Goal: Check status: Check status

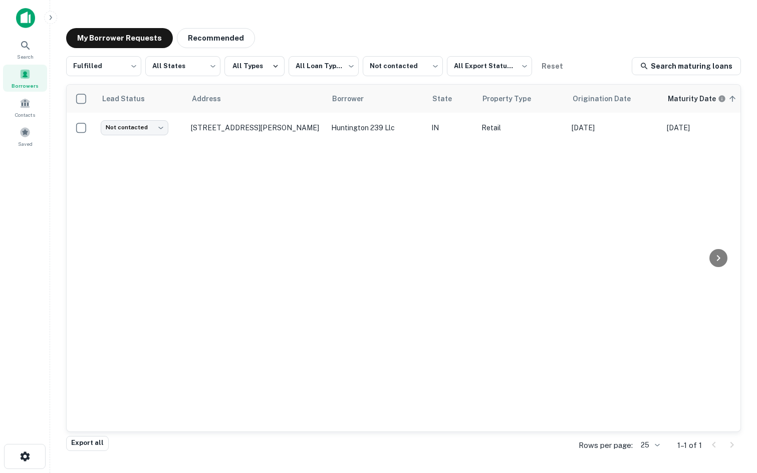
click at [36, 71] on div "Borrowers" at bounding box center [25, 78] width 44 height 27
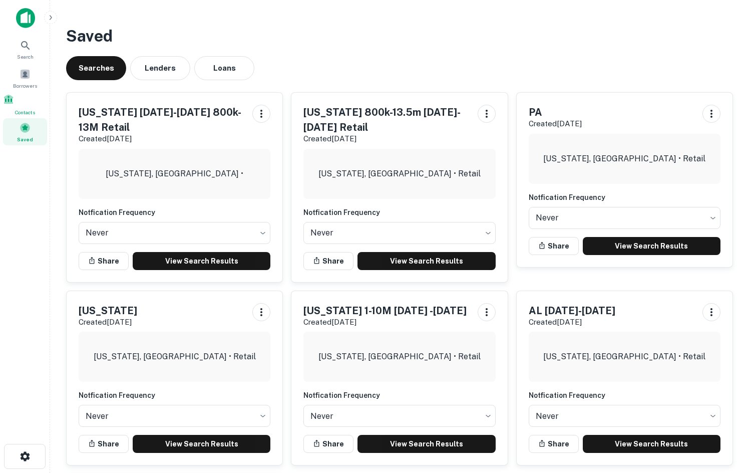
drag, startPoint x: 31, startPoint y: 97, endPoint x: 51, endPoint y: 71, distance: 32.6
click at [31, 97] on div "Contacts" at bounding box center [25, 105] width 44 height 23
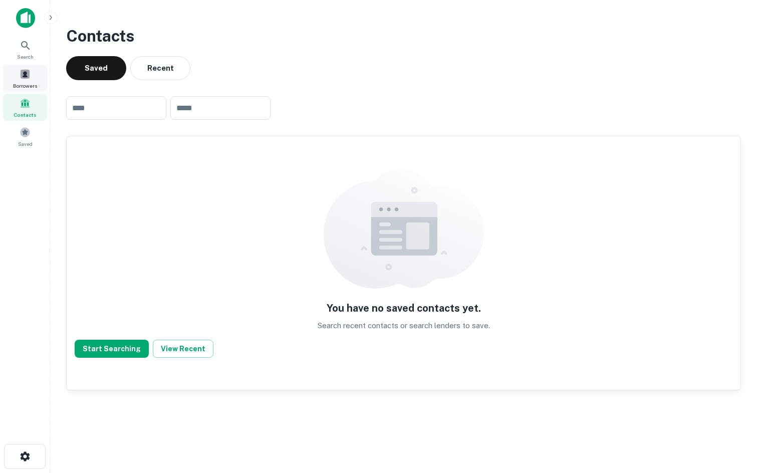
drag, startPoint x: 48, startPoint y: 83, endPoint x: 37, endPoint y: 82, distance: 11.6
click at [48, 83] on div "Search Borrowers Contacts Saved" at bounding box center [25, 93] width 50 height 114
click at [30, 82] on span "Borrowers" at bounding box center [25, 86] width 24 height 8
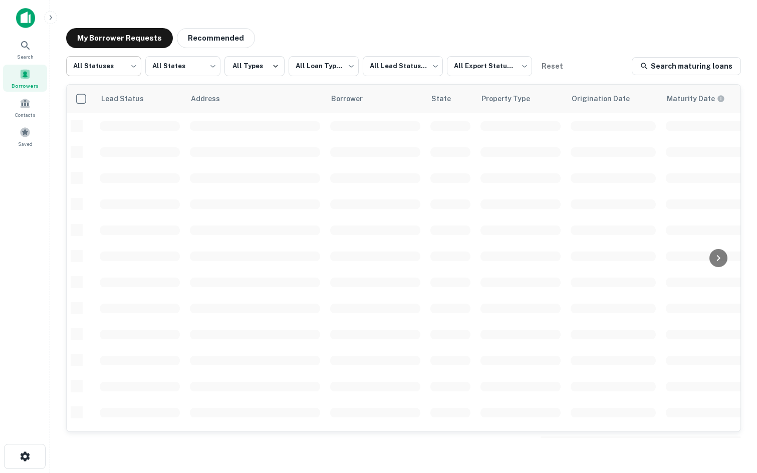
click at [130, 63] on body "**********" at bounding box center [378, 236] width 757 height 473
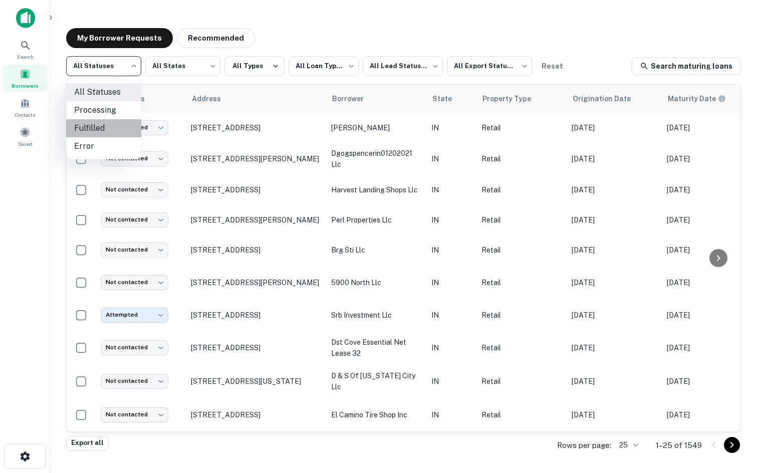
click at [115, 134] on li "Fulfilled" at bounding box center [103, 128] width 75 height 18
type input "*********"
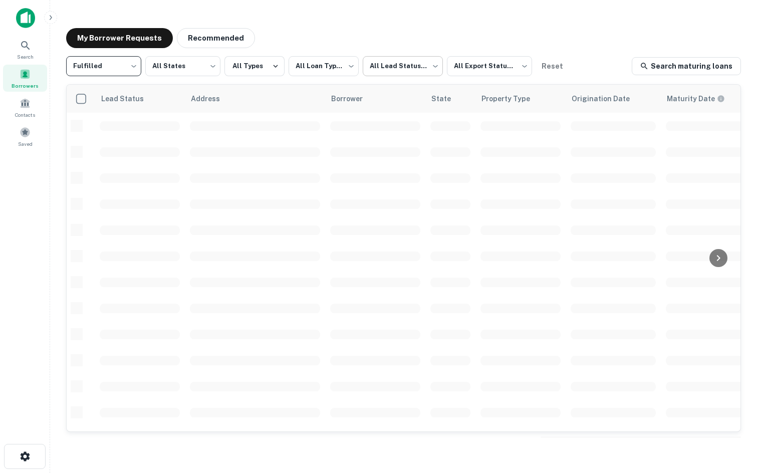
click at [381, 62] on body "**********" at bounding box center [378, 236] width 757 height 473
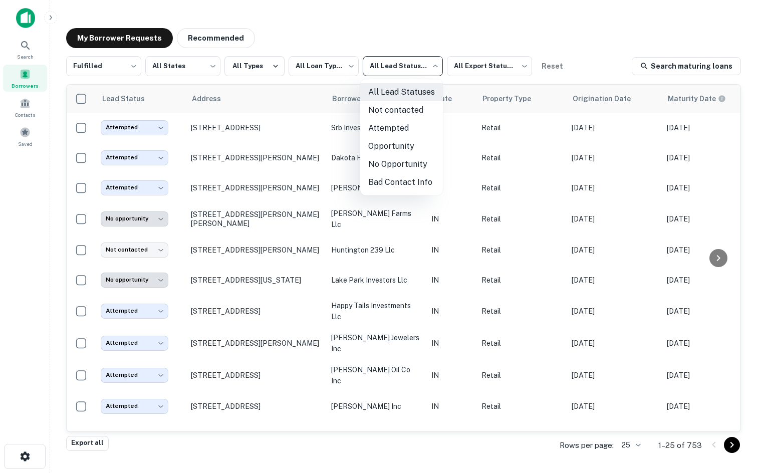
click at [385, 110] on li "Not contacted" at bounding box center [401, 110] width 83 height 18
type input "****"
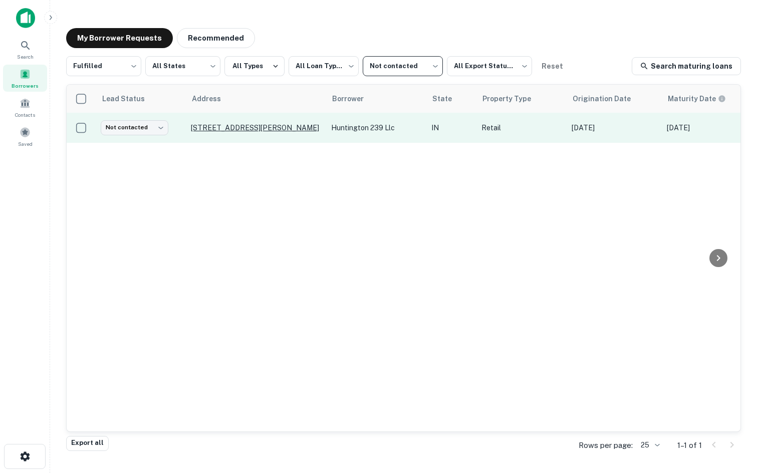
click at [257, 124] on p "[STREET_ADDRESS][PERSON_NAME]" at bounding box center [256, 127] width 130 height 9
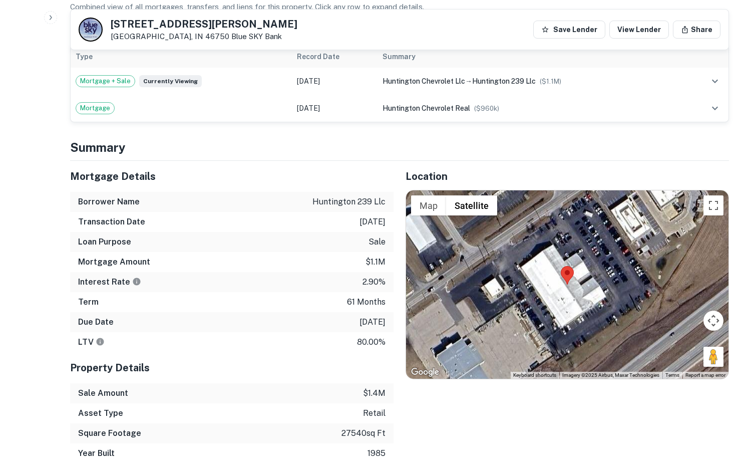
scroll to position [651, 0]
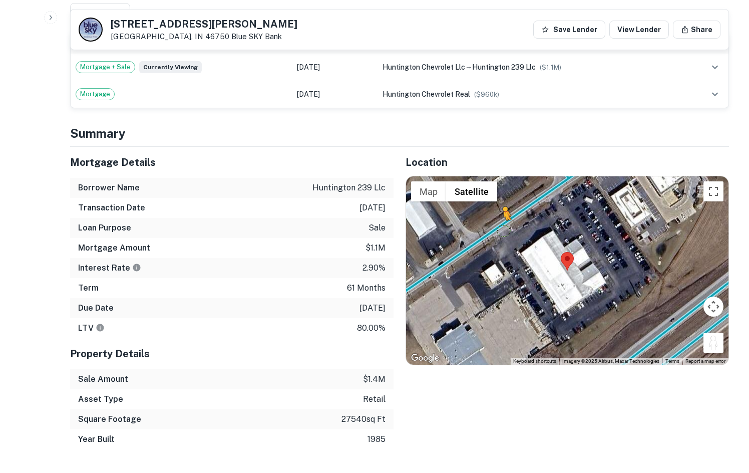
drag, startPoint x: 708, startPoint y: 320, endPoint x: 501, endPoint y: 196, distance: 241.3
click at [499, 197] on div "To activate drag with keyboard, press Alt + Enter. Once in keyboard drag state,…" at bounding box center [567, 270] width 323 height 188
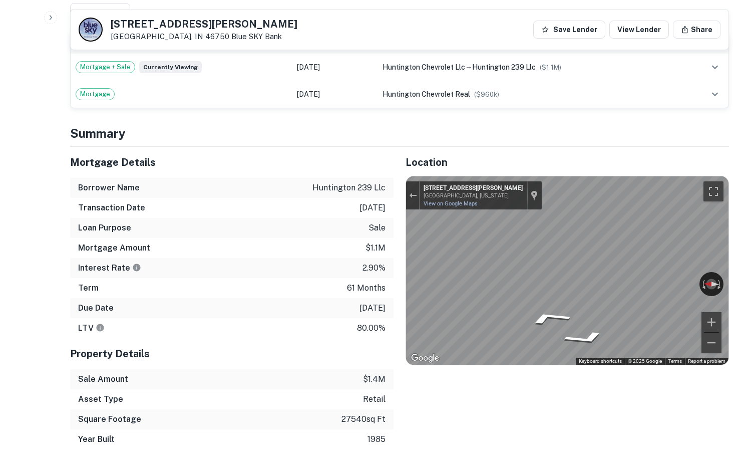
click at [199, 214] on div "Mortgage Details Borrower Name huntington 239 llc Transaction Date [DATE] Loan …" at bounding box center [393, 298] width 671 height 303
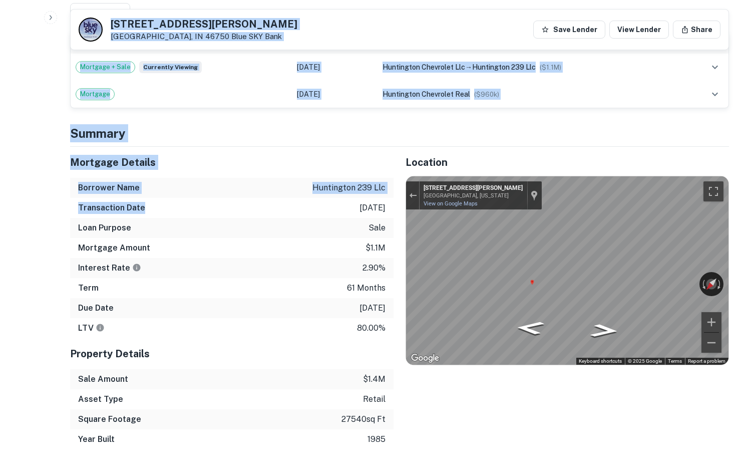
drag, startPoint x: 80, startPoint y: 131, endPoint x: 180, endPoint y: 196, distance: 119.1
drag, startPoint x: 179, startPoint y: 196, endPoint x: 148, endPoint y: 176, distance: 37.0
click at [178, 198] on div "Transaction Date [DATE]" at bounding box center [232, 208] width 324 height 20
click at [86, 124] on h4 "Summary" at bounding box center [399, 133] width 659 height 18
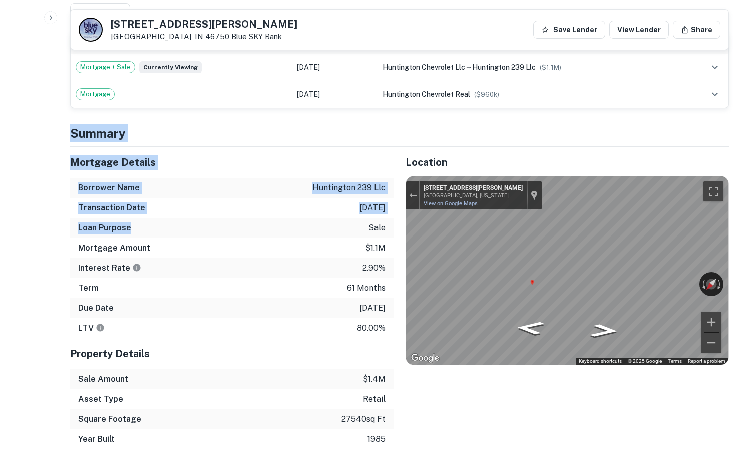
drag, startPoint x: 71, startPoint y: 108, endPoint x: 197, endPoint y: 200, distance: 157.0
click at [197, 218] on div "Loan Purpose sale" at bounding box center [232, 228] width 324 height 20
drag, startPoint x: 162, startPoint y: 182, endPoint x: 271, endPoint y: 233, distance: 120.4
click at [271, 233] on div "Mortgage Details Borrower Name huntington 239 llc Transaction Date [DATE] Loan …" at bounding box center [232, 242] width 324 height 191
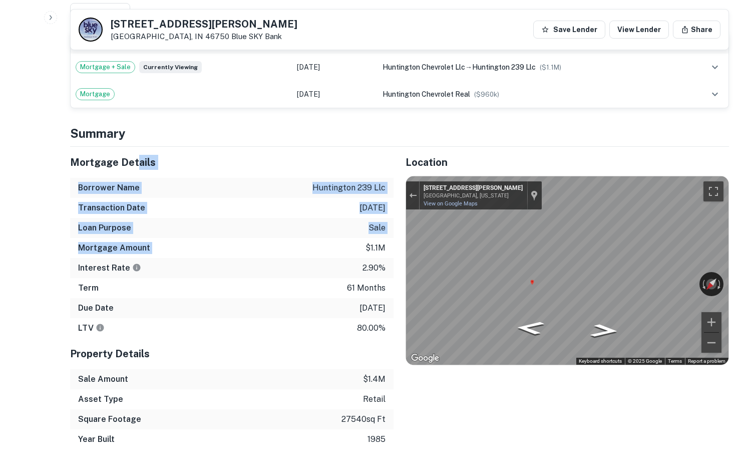
click at [271, 238] on div "Mortgage Amount $1.1m" at bounding box center [232, 248] width 324 height 20
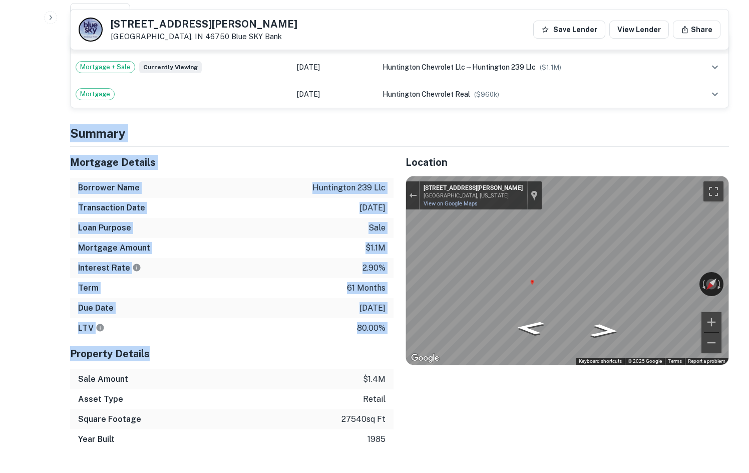
drag, startPoint x: 378, startPoint y: 327, endPoint x: 64, endPoint y: 112, distance: 380.3
click at [65, 113] on div "Back to borrower requests [STREET_ADDRESS][PERSON_NAME] Blue SKY Bank Save Lend…" at bounding box center [399, 479] width 683 height 2229
click at [64, 112] on div "Back to borrower requests [STREET_ADDRESS][PERSON_NAME] Blue SKY Bank Save Lend…" at bounding box center [399, 479] width 683 height 2229
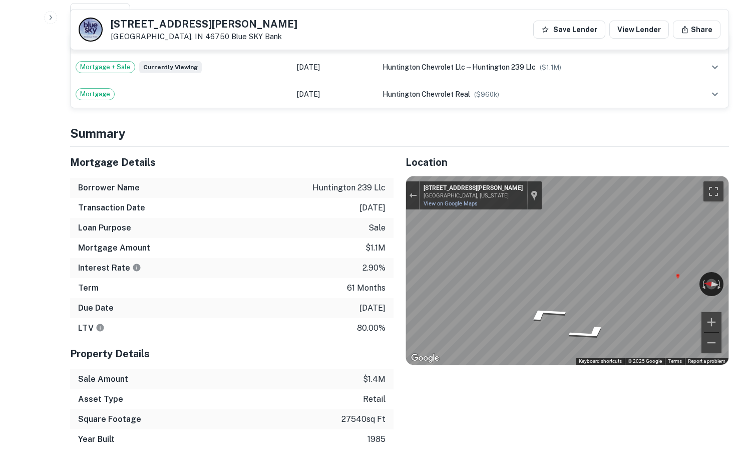
click at [736, 261] on div "Back to borrower requests [STREET_ADDRESS][PERSON_NAME] Blue SKY Bank Save Lend…" at bounding box center [399, 479] width 683 height 2229
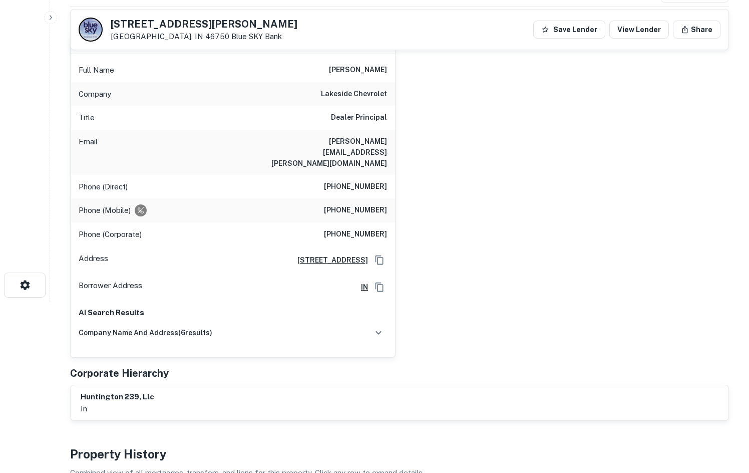
scroll to position [150, 0]
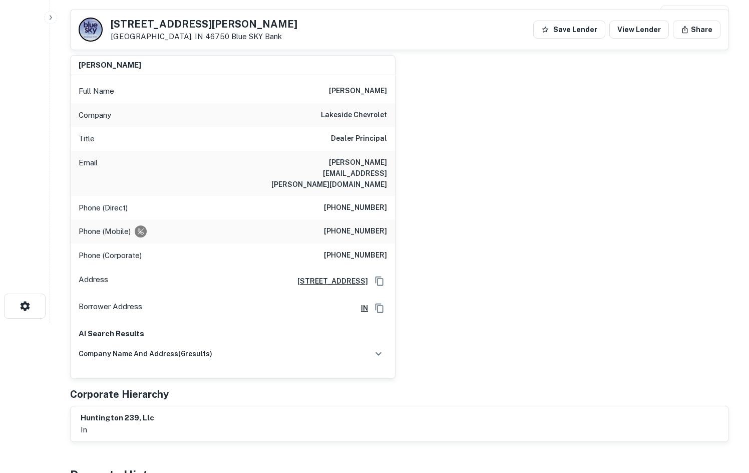
click at [368, 225] on h6 "[PHONE_NUMBER]" at bounding box center [355, 231] width 63 height 12
copy h6 "[PHONE_NUMBER]"
drag, startPoint x: 373, startPoint y: 95, endPoint x: 335, endPoint y: 92, distance: 38.7
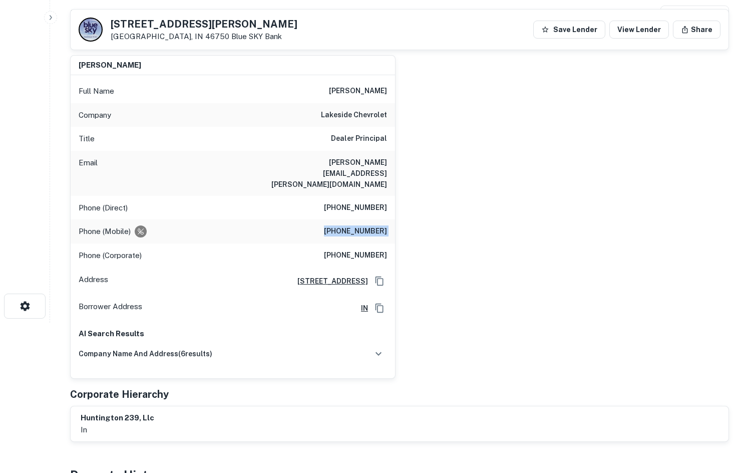
click at [373, 95] on h6 "[PERSON_NAME]" at bounding box center [358, 91] width 58 height 12
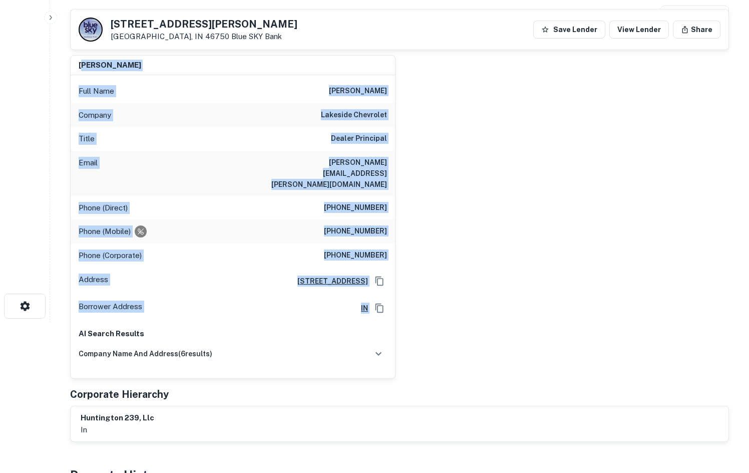
drag, startPoint x: 84, startPoint y: 62, endPoint x: 413, endPoint y: 292, distance: 402.2
click at [412, 291] on div "[PERSON_NAME] Full Name [PERSON_NAME] Company lakeside chevrolet Title Dealer P…" at bounding box center [395, 213] width 667 height 332
click at [446, 273] on div "[PERSON_NAME] Full Name [PERSON_NAME] Company lakeside chevrolet Title Dealer P…" at bounding box center [395, 213] width 667 height 332
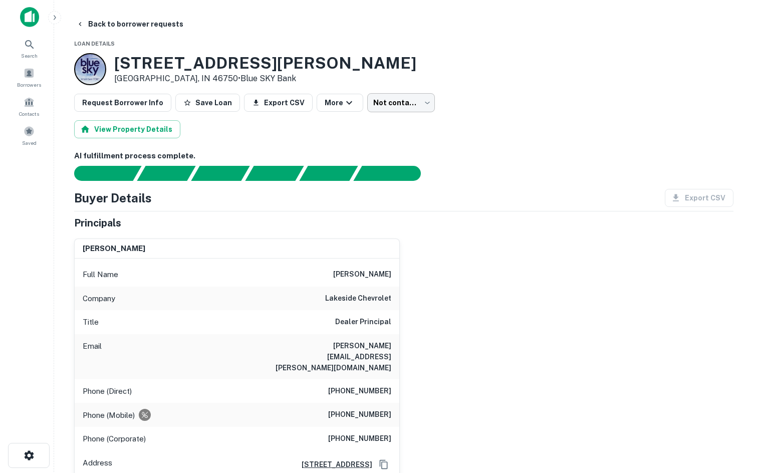
scroll to position [0, 0]
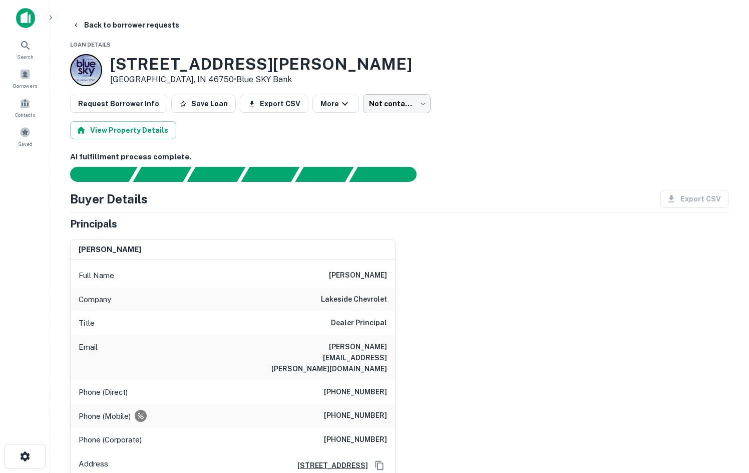
click at [368, 107] on body "Search Borrowers Contacts Saved Back to borrower requests Loan Details [STREET_…" at bounding box center [374, 236] width 749 height 473
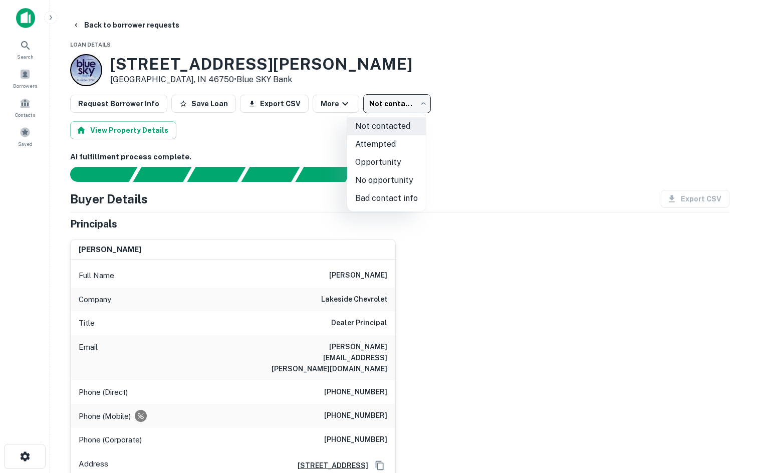
click at [372, 182] on li "No opportunity" at bounding box center [386, 180] width 79 height 18
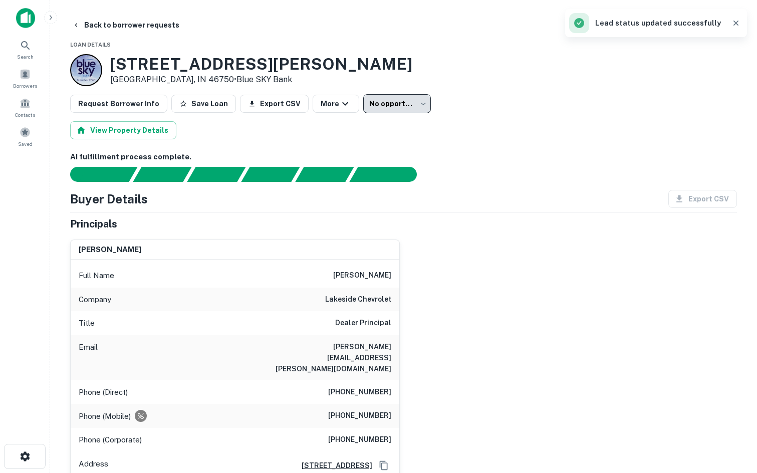
click at [376, 107] on body "**********" at bounding box center [378, 236] width 757 height 473
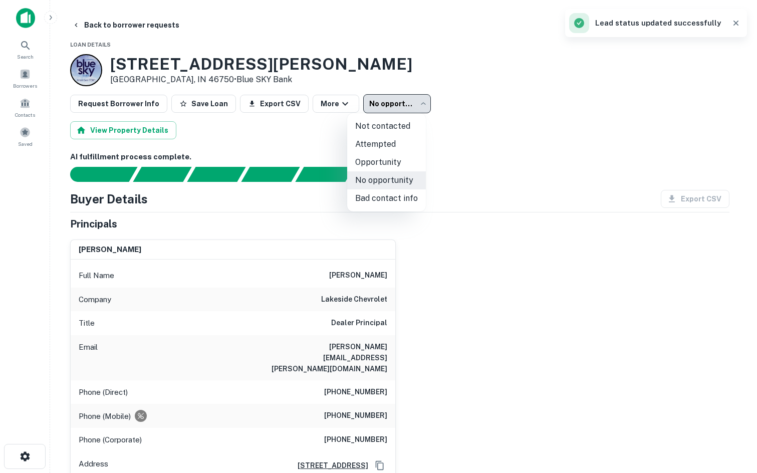
click at [390, 194] on li "Bad contact info" at bounding box center [386, 198] width 79 height 18
type input "**********"
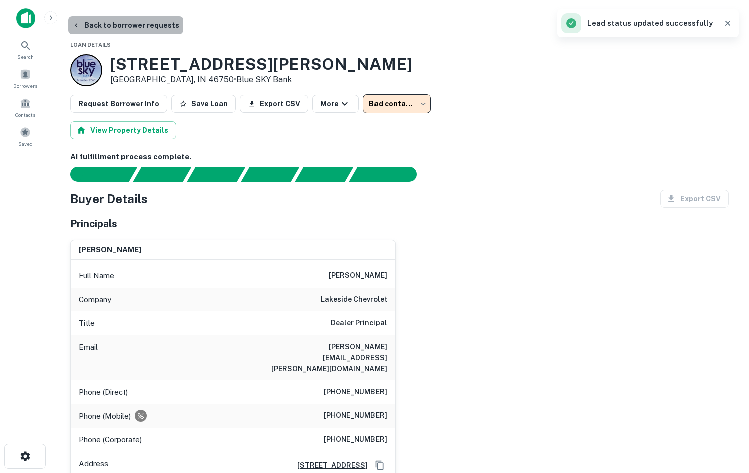
click at [133, 29] on button "Back to borrower requests" at bounding box center [125, 25] width 115 height 18
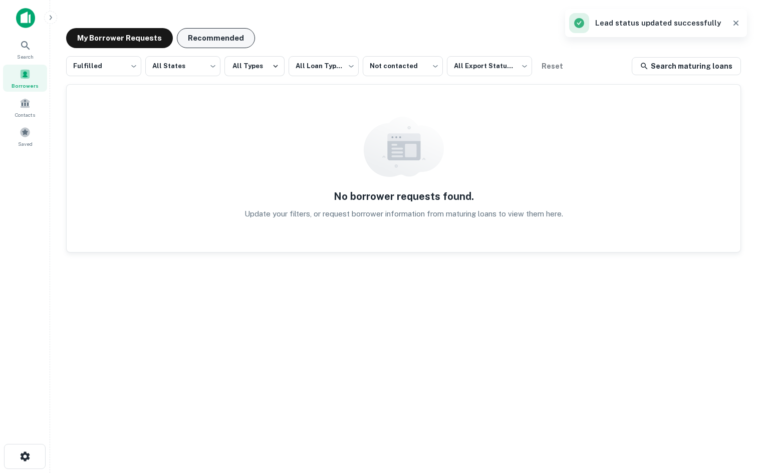
click at [199, 31] on button "Recommended" at bounding box center [216, 38] width 78 height 20
